Goal: Navigation & Orientation: Find specific page/section

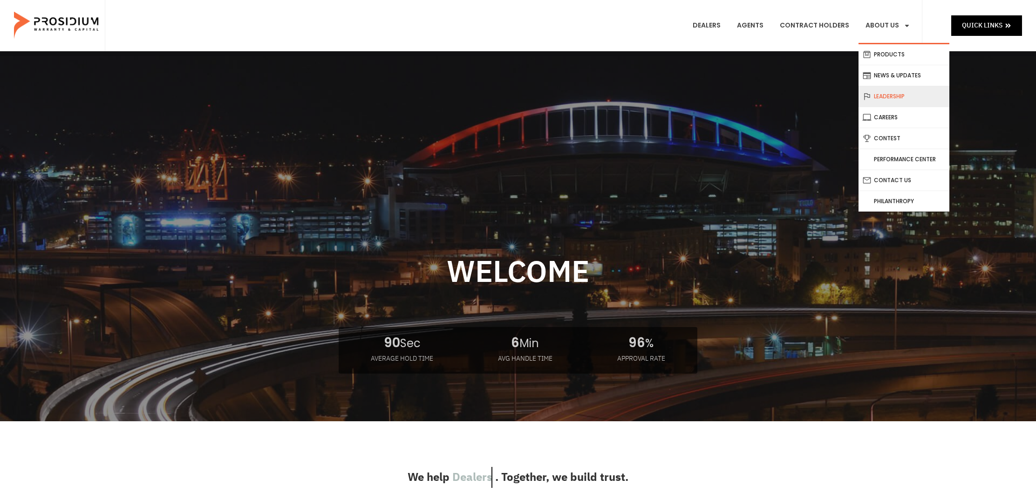
click at [887, 97] on link "Leadership" at bounding box center [903, 96] width 91 height 20
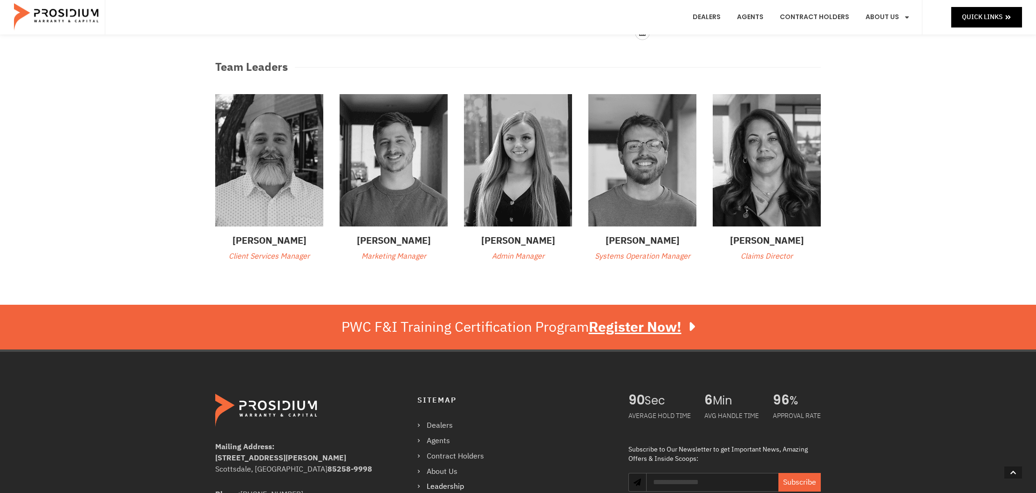
scroll to position [306, 0]
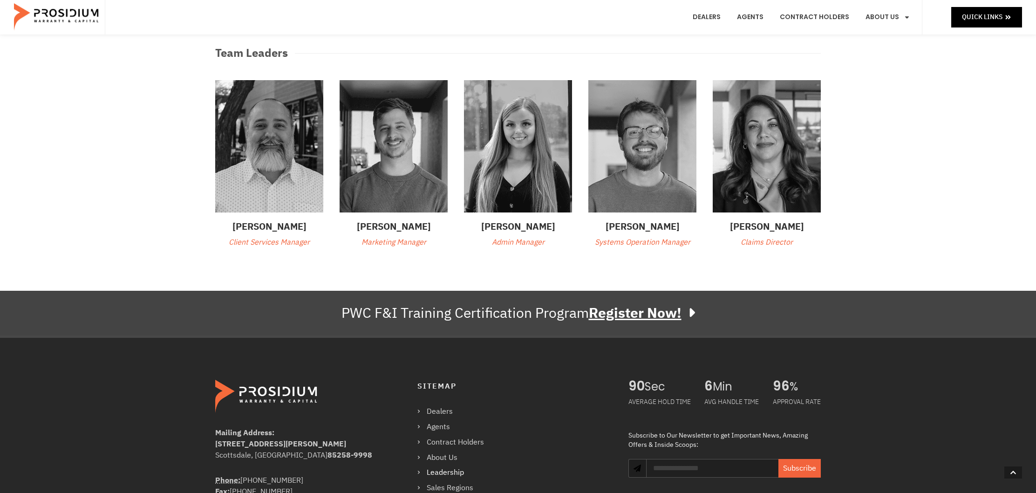
click at [624, 310] on u "Register Now!" at bounding box center [635, 312] width 93 height 21
